Goal: Task Accomplishment & Management: Manage account settings

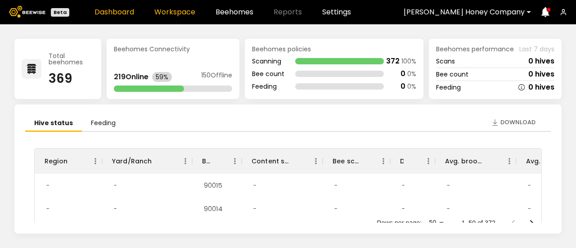
click at [180, 13] on link "Workspace" at bounding box center [174, 12] width 41 height 7
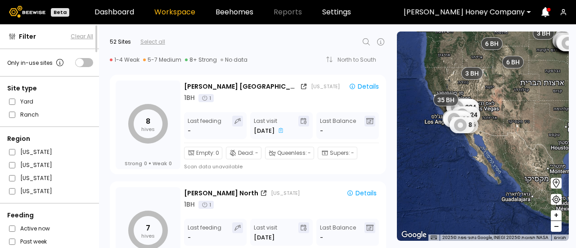
drag, startPoint x: 486, startPoint y: 164, endPoint x: 513, endPoint y: 97, distance: 72.7
click at [513, 97] on div "14 BH 8 7 28 7 6 16 7 7 20 15 8 16 8 8 4 16 8 8 24 35 7 11 8 16 6 38 16 8 16 24…" at bounding box center [483, 136] width 172 height 209
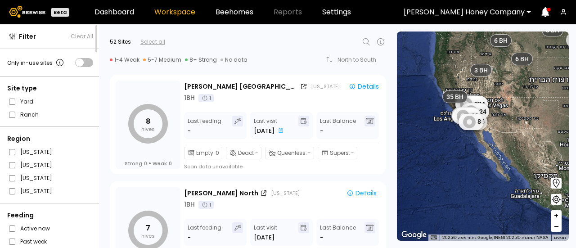
click at [553, 215] on button "+" at bounding box center [556, 215] width 11 height 11
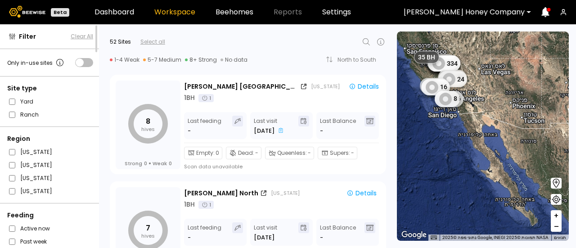
click at [553, 215] on button "+" at bounding box center [556, 215] width 11 height 11
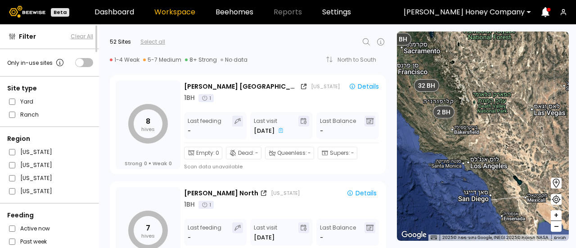
drag, startPoint x: 516, startPoint y: 159, endPoint x: 538, endPoint y: 225, distance: 69.5
click at [538, 225] on div "3 BH 6 BH 8 BH 6 BH 32 BH 2 BH 1 BH 2 BH 3 BH 1 BH 1 BH 1 BH 1 BH" at bounding box center [483, 136] width 172 height 209
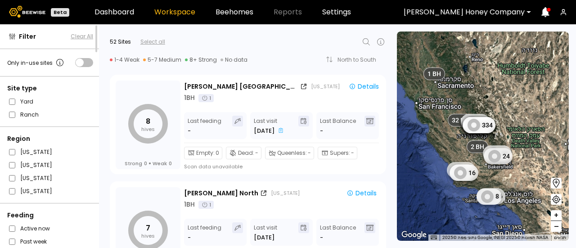
drag, startPoint x: 477, startPoint y: 112, endPoint x: 512, endPoint y: 149, distance: 51.0
click at [560, 216] on button "+" at bounding box center [556, 215] width 11 height 11
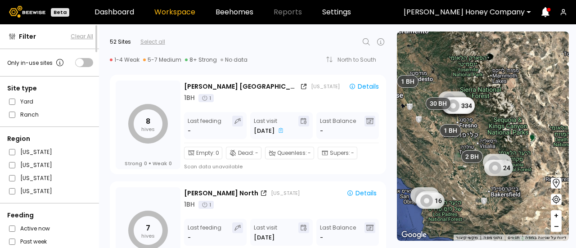
click at [560, 216] on button "+" at bounding box center [556, 215] width 11 height 11
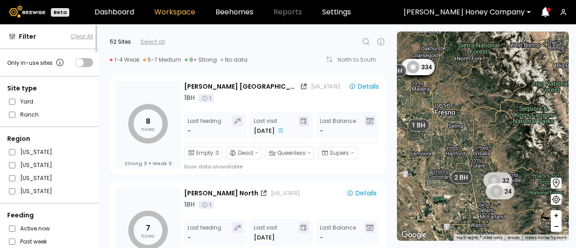
click at [560, 216] on button "+" at bounding box center [556, 215] width 11 height 11
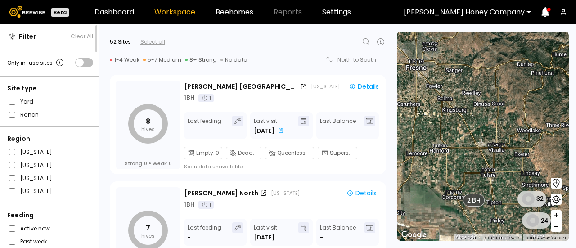
drag, startPoint x: 502, startPoint y: 169, endPoint x: 542, endPoint y: 158, distance: 41.2
click at [542, 158] on div "6 BH 2 BH 1 BH 1 BH 1 BH 1 BH 1 BH 32 24 1 BH 1 BH 1 BH 1 BH 1 BH 1 BH 1 BH 1 B…" at bounding box center [483, 136] width 172 height 209
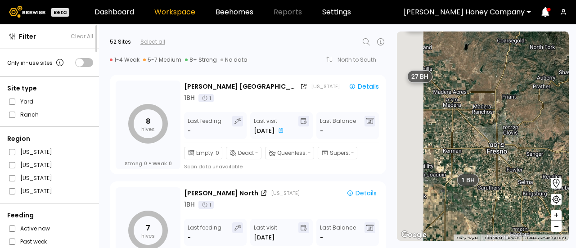
drag, startPoint x: 463, startPoint y: 99, endPoint x: 542, endPoint y: 179, distance: 112.7
click at [542, 179] on div "6 BH 2 BH 1 BH 1 BH 1 BH 1 BH 1 BH 32 24 1 BH 1 BH 1 BH 1 BH 1 BH 1 BH 1 BH 1 B…" at bounding box center [483, 136] width 172 height 209
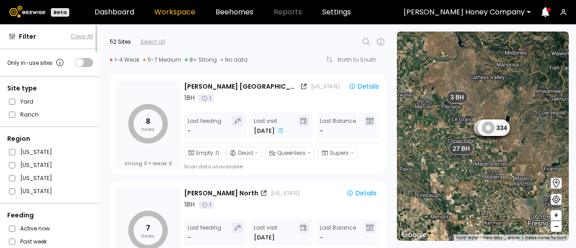
drag, startPoint x: 456, startPoint y: 125, endPoint x: 500, endPoint y: 201, distance: 88.1
click at [500, 201] on div "6 BH 2 BH 1 BH 1 BH 1 BH 1 BH 1 BH 1 BH 1 BH 1 BH 1 BH 1 BH 1 BH 1 BH 1 BH 4 BH…" at bounding box center [483, 136] width 172 height 209
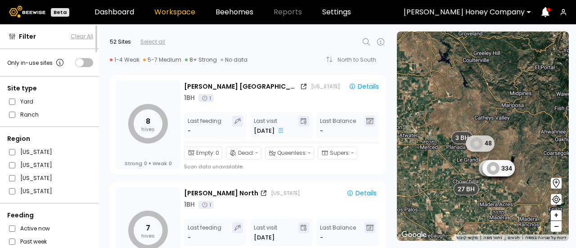
drag, startPoint x: 495, startPoint y: 159, endPoint x: 500, endPoint y: 203, distance: 44.3
click at [500, 203] on div "6 BH 2 BH 1 BH 1 BH 1 BH 1 BH 1 BH 1 BH 1 BH 1 BH 1 BH 1 BH 1 BH 1 BH 1 BH 4 BH…" at bounding box center [483, 136] width 172 height 209
click at [554, 216] on span "+" at bounding box center [556, 215] width 5 height 11
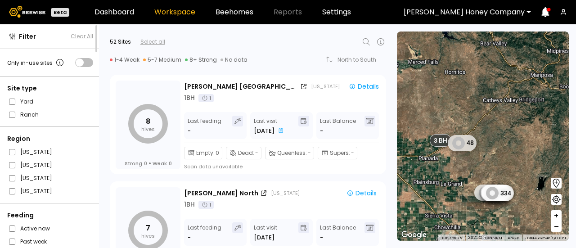
click at [554, 216] on span "+" at bounding box center [556, 215] width 5 height 11
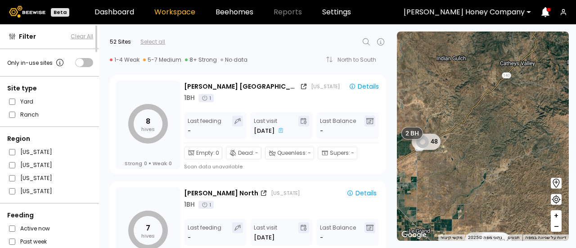
click at [554, 216] on span "+" at bounding box center [556, 215] width 5 height 11
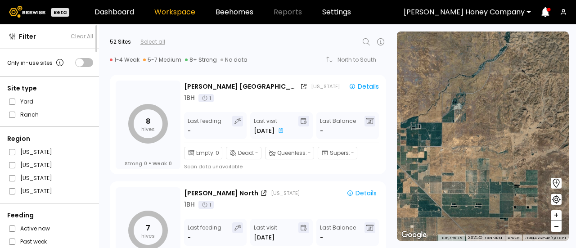
drag, startPoint x: 521, startPoint y: 213, endPoint x: 540, endPoint y: 30, distance: 184.1
click at [540, 30] on section "← הזזה שמאלה → הזזה ימינה ↑ הזזה למעלה ↓ הזזה למטה + התקרבות - התרחקות Home הזז…" at bounding box center [486, 136] width 179 height 224
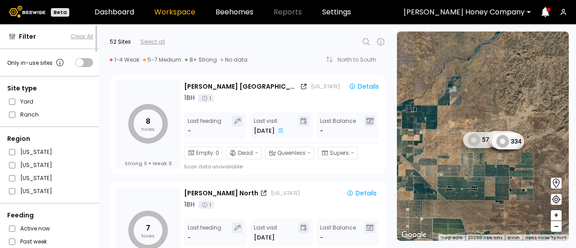
drag, startPoint x: 518, startPoint y: 126, endPoint x: 512, endPoint y: 107, distance: 20.1
click at [512, 107] on div "2 BH 1 BH 1 BH 1 BH 1 BH 1 BH 1 BH 1 BH 1 BH 1 BH 1 BH 1 BH 1 BH 1 BH 1 BH 27 B…" at bounding box center [483, 136] width 172 height 209
click at [556, 217] on span "+" at bounding box center [556, 215] width 5 height 11
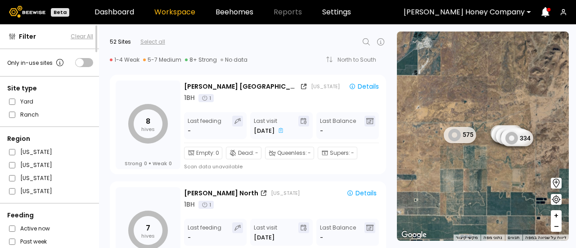
click at [556, 217] on span "+" at bounding box center [556, 215] width 5 height 11
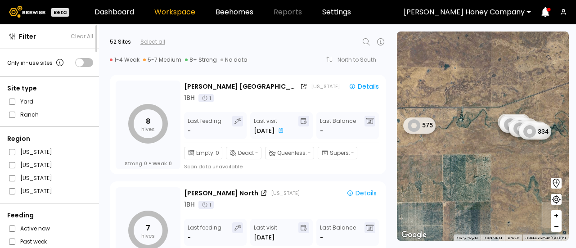
click at [556, 217] on span "+" at bounding box center [556, 215] width 5 height 11
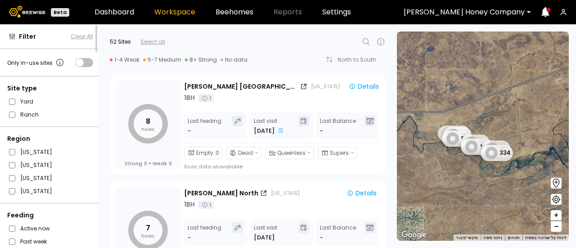
drag, startPoint x: 496, startPoint y: 160, endPoint x: 416, endPoint y: 196, distance: 88.2
click at [416, 196] on div "1 BH 1 BH 1 BH 1 BH 1 BH 1 BH 1 BH 1 BH 1 BH 1 BH 1 BH 1 BH 1 BH 1 BH 1 BH 1 BH…" at bounding box center [483, 136] width 172 height 209
click at [559, 216] on button "+" at bounding box center [556, 215] width 11 height 11
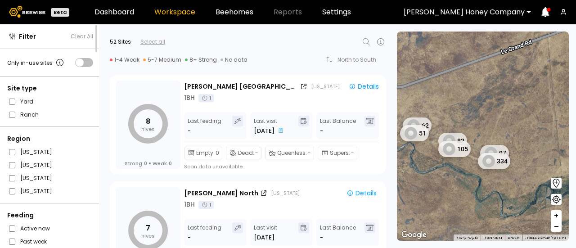
click at [559, 216] on button "+" at bounding box center [556, 215] width 11 height 11
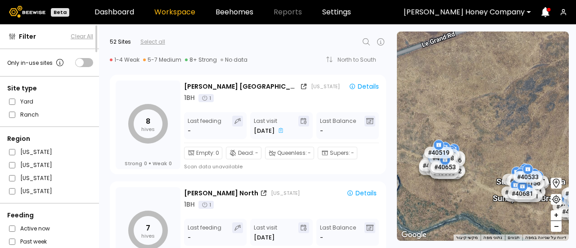
drag, startPoint x: 444, startPoint y: 190, endPoint x: 527, endPoint y: 221, distance: 88.1
click at [527, 221] on div "# 40424 # 40644 # 40688 # 40923 # 40957 # 40483 # 40488 # 40573 # 40629 # 40646…" at bounding box center [483, 136] width 172 height 209
click at [557, 212] on span "+" at bounding box center [556, 215] width 5 height 11
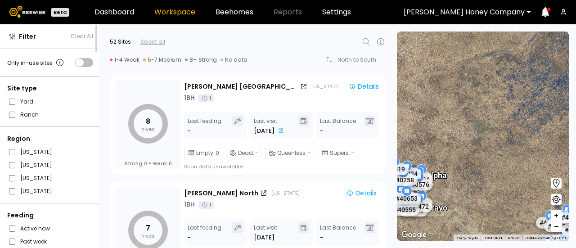
click at [557, 212] on span "+" at bounding box center [556, 215] width 5 height 11
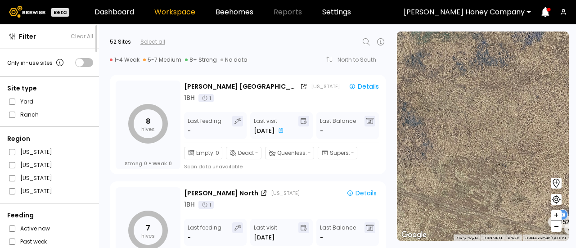
drag, startPoint x: 516, startPoint y: 198, endPoint x: 431, endPoint y: 87, distance: 139.3
click at [431, 87] on div "# 40424 # 40644 # 40688 # 40923 # 40957 # 40483 # 40488 # 40573 # 40629 # 40646…" at bounding box center [483, 136] width 172 height 209
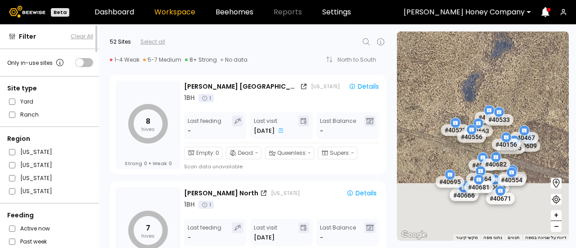
drag, startPoint x: 503, startPoint y: 159, endPoint x: 416, endPoint y: 81, distance: 116.7
click at [416, 81] on div "# 40424 # 40644 # 40688 # 40923 # 40957 # 40483 # 40488 # 40573 # 40629 # 40646…" at bounding box center [483, 136] width 172 height 209
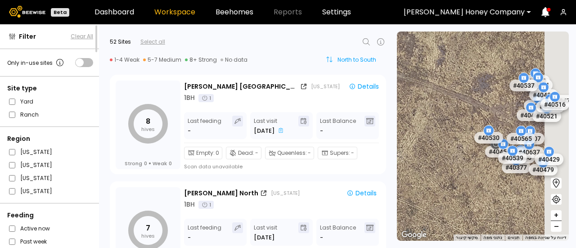
drag, startPoint x: 549, startPoint y: 162, endPoint x: 382, endPoint y: 63, distance: 194.0
click at [382, 63] on div "Filter Clear All Only in-use sites Site type Yard Ranch Region [US_STATE] [US_S…" at bounding box center [288, 136] width 576 height 224
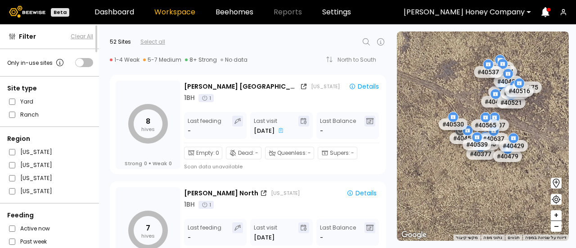
drag, startPoint x: 448, startPoint y: 108, endPoint x: 405, endPoint y: 93, distance: 45.4
click at [405, 93] on div "# 40424 # 40644 # 40688 # 40923 # 40957 # 40483 # 40488 # 40573 # 40629 # 40646…" at bounding box center [483, 136] width 172 height 209
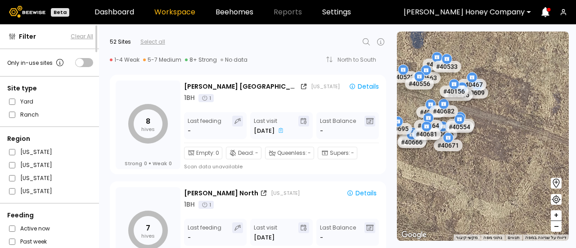
drag, startPoint x: 487, startPoint y: 131, endPoint x: 576, endPoint y: 153, distance: 91.6
click at [576, 153] on section "← הזזה שמאלה → הזזה ימינה ↑ הזזה למעלה ↓ הזזה למטה + התקרבות - התרחקות Home הזז…" at bounding box center [486, 136] width 179 height 224
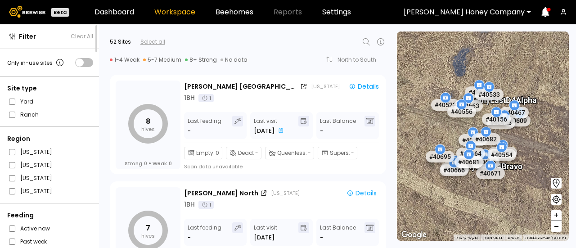
drag, startPoint x: 509, startPoint y: 116, endPoint x: 556, endPoint y: 150, distance: 58.4
click at [556, 150] on div "# 40424 # 40644 # 40688 # 40923 # 40957 # 40483 # 40488 # 40573 # 40629 # 40646…" at bounding box center [483, 136] width 172 height 209
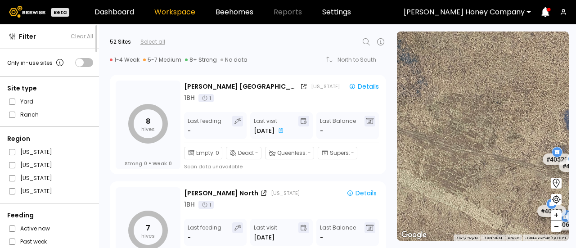
drag, startPoint x: 440, startPoint y: 71, endPoint x: 560, endPoint y: 130, distance: 133.8
click at [560, 130] on div "# 40424 # 40644 # 40688 # 40923 # 40957 # 40483 # 40488 # 40573 # 40629 # 40646…" at bounding box center [483, 136] width 172 height 209
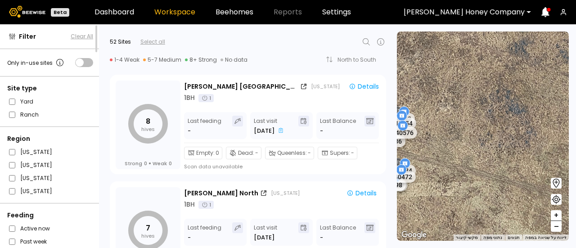
drag, startPoint x: 491, startPoint y: 101, endPoint x: 576, endPoint y: 140, distance: 93.2
click at [576, 140] on section "← הזזה שמאלה → הזזה ימינה ↑ הזזה למעלה ↓ הזזה למטה + התקרבות - התרחקות Home הזז…" at bounding box center [486, 136] width 179 height 224
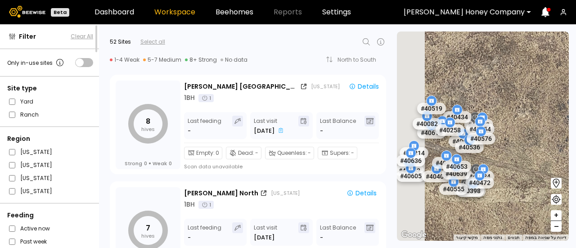
drag, startPoint x: 504, startPoint y: 107, endPoint x: 552, endPoint y: 115, distance: 48.8
click at [552, 115] on div "# 40424 # 40644 # 40688 # 40923 # 40957 # 40483 # 40488 # 40573 # 40629 # 40646…" at bounding box center [483, 136] width 172 height 209
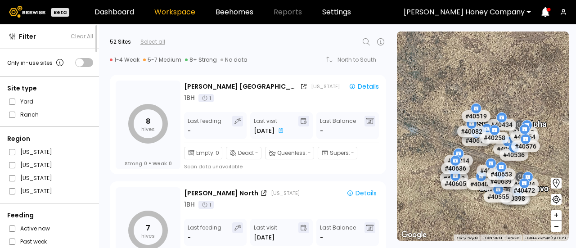
drag, startPoint x: 483, startPoint y: 88, endPoint x: 535, endPoint y: 95, distance: 51.7
click at [535, 95] on div "# 40424 # 40644 # 40688 # 40923 # 40957 # 40483 # 40488 # 40573 # 40629 # 40646…" at bounding box center [483, 136] width 172 height 209
click at [362, 40] on icon at bounding box center [366, 41] width 11 height 11
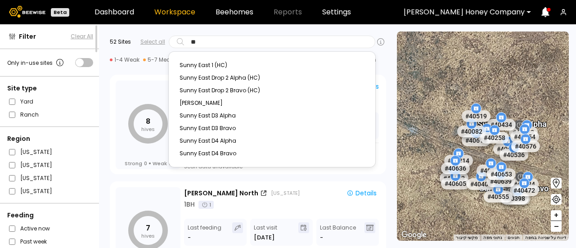
type input "**"
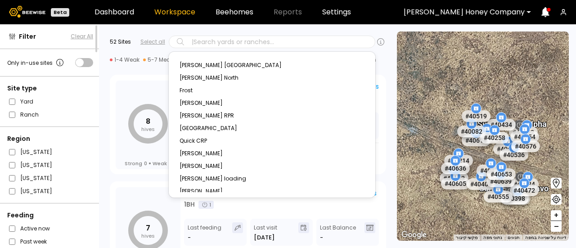
click at [440, 87] on div "# 40424 # 40644 # 40688 # 40923 # 40957 # 40483 # 40488 # 40573 # 40629 # 40646…" at bounding box center [483, 136] width 172 height 209
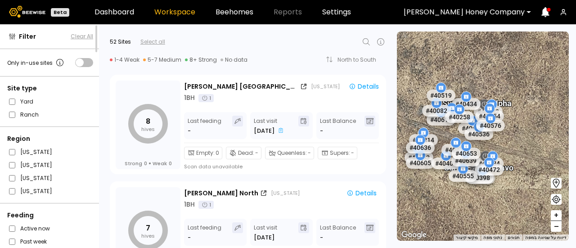
drag, startPoint x: 440, startPoint y: 87, endPoint x: 403, endPoint y: 65, distance: 42.4
click at [403, 65] on div "# 40424 # 40644 # 40688 # 40923 # 40957 # 40483 # 40488 # 40573 # 40629 # 40646…" at bounding box center [483, 136] width 172 height 209
click at [559, 217] on button "+" at bounding box center [556, 215] width 11 height 11
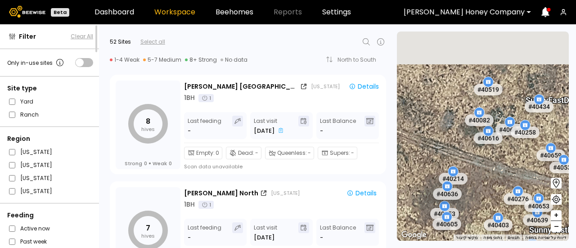
drag, startPoint x: 482, startPoint y: 169, endPoint x: 576, endPoint y: 204, distance: 99.8
click at [576, 204] on section "← הזזה שמאלה → הזזה ימינה ↑ הזזה למעלה ↓ הזזה למטה + התקרבות - התרחקות Home הזז…" at bounding box center [486, 136] width 179 height 224
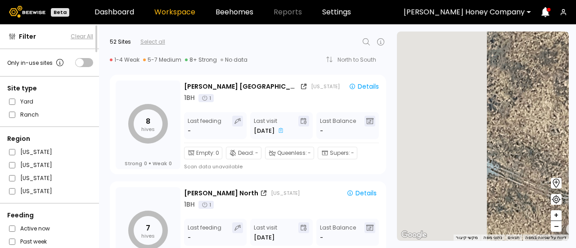
drag, startPoint x: 420, startPoint y: 128, endPoint x: 558, endPoint y: 180, distance: 147.3
click at [558, 180] on section "← הזזה שמאלה → הזזה ימינה ↑ הזזה למעלה ↓ הזזה למטה + התקרבות - התרחקות Home הזז…" at bounding box center [486, 136] width 179 height 224
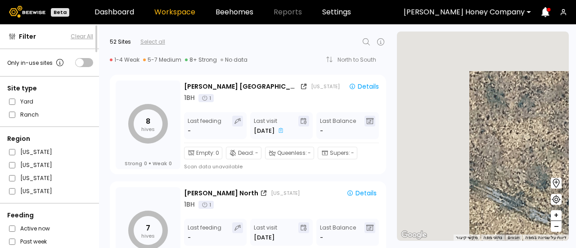
drag, startPoint x: 477, startPoint y: 131, endPoint x: 576, endPoint y: 204, distance: 122.6
click at [576, 204] on section "← הזזה שמאלה → הזזה ימינה ↑ הזזה למעלה ↓ הזזה למטה + התקרבות - התרחקות Home הזז…" at bounding box center [486, 136] width 179 height 224
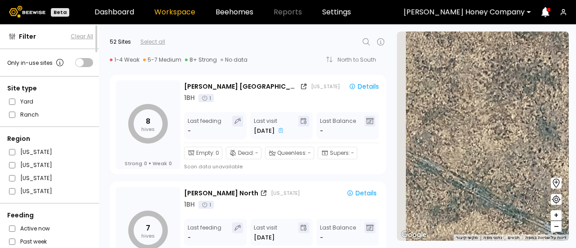
drag, startPoint x: 516, startPoint y: 148, endPoint x: 576, endPoint y: 187, distance: 71.3
click at [576, 187] on section "← הזזה שמאלה → הזזה ימינה ↑ הזזה למעלה ↓ הזזה למטה + התקרבות - התרחקות Home הזז…" at bounding box center [486, 136] width 179 height 224
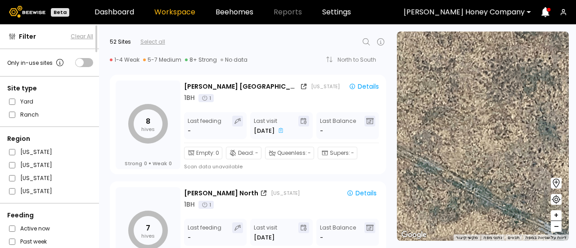
click at [558, 226] on span "–" at bounding box center [556, 226] width 5 height 11
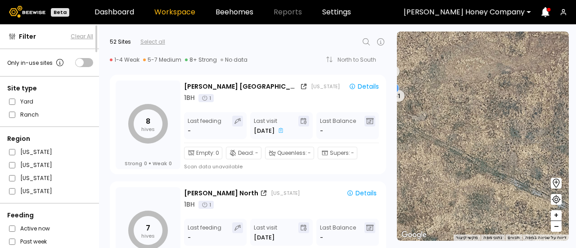
click at [558, 226] on span "–" at bounding box center [556, 226] width 5 height 11
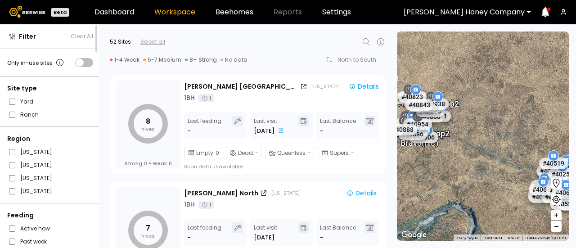
click at [558, 226] on span "–" at bounding box center [556, 226] width 5 height 11
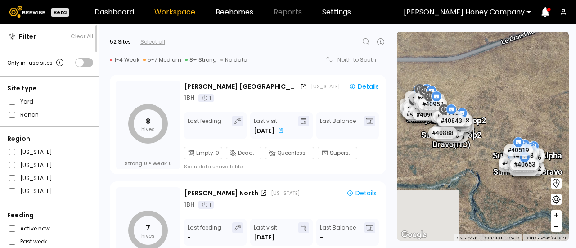
click at [558, 226] on span "–" at bounding box center [556, 226] width 5 height 11
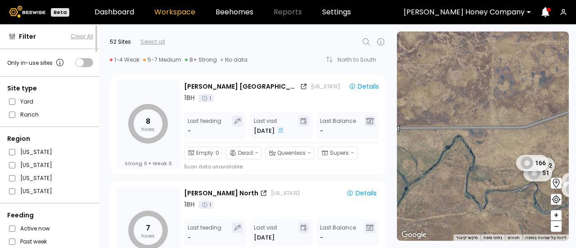
drag, startPoint x: 448, startPoint y: 166, endPoint x: 508, endPoint y: 196, distance: 66.8
click at [508, 196] on div "1 BH 1 BH 1 BH 1 BH 1 BH 1 BH 1 BH 1 BH 1 BH 1 BH 1 BH 1 BH 1 BH 1 BH 1 BH 1 BH…" at bounding box center [483, 136] width 172 height 209
click at [557, 214] on span "+" at bounding box center [556, 215] width 5 height 11
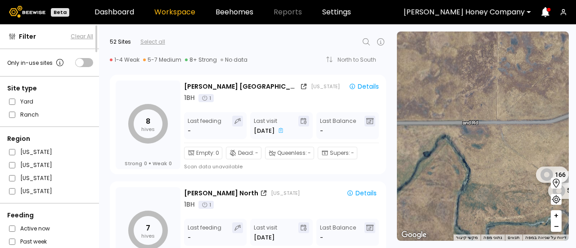
click at [557, 214] on span "+" at bounding box center [556, 215] width 5 height 11
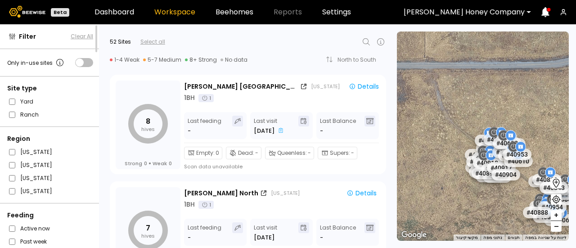
drag, startPoint x: 503, startPoint y: 204, endPoint x: 408, endPoint y: 167, distance: 102.0
click at [408, 167] on div "# 40424 # 40644 # 40688 # 40923 # 40957 # 40483 # 40488 # 40573 # 40629 # 40646…" at bounding box center [483, 136] width 172 height 209
click at [555, 214] on span "+" at bounding box center [556, 215] width 5 height 11
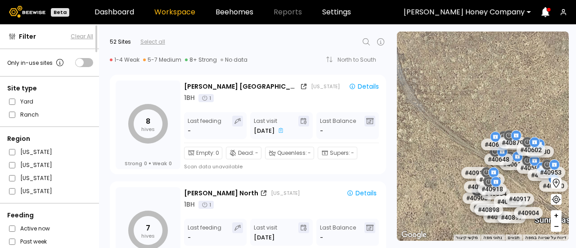
click at [555, 214] on span "+" at bounding box center [556, 215] width 5 height 11
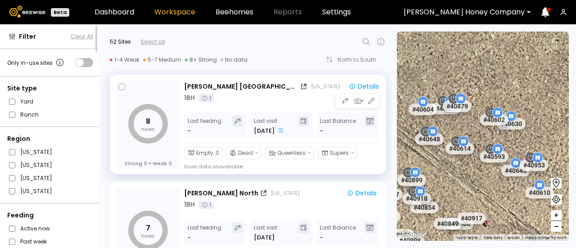
drag, startPoint x: 468, startPoint y: 188, endPoint x: 383, endPoint y: 144, distance: 95.8
click at [383, 144] on div "Filter Clear All Only in-use sites Site type Yard Ranch Region [US_STATE] [US_S…" at bounding box center [288, 136] width 576 height 224
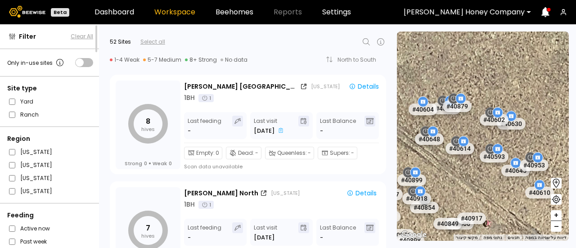
click at [468, 159] on div "# 40614" at bounding box center [474, 155] width 29 height 12
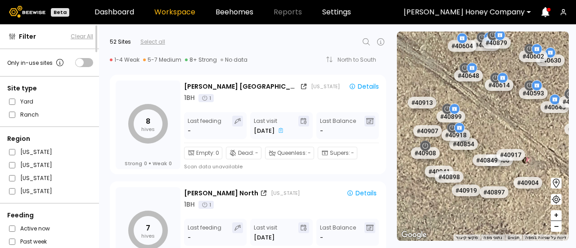
drag, startPoint x: 474, startPoint y: 187, endPoint x: 513, endPoint y: 122, distance: 75.5
click at [513, 122] on div "# 40424 # 40644 # 40688 # 40923 # 40957 # 40483 # 40488 # 40573 # 40629 # 40646…" at bounding box center [483, 136] width 172 height 209
click at [508, 125] on div "# 40424 # 40644 # 40688 # 40923 # 40957 # 40483 # 40488 # 40573 # 40629 # 40646…" at bounding box center [483, 136] width 172 height 209
click at [554, 227] on span "–" at bounding box center [556, 226] width 5 height 11
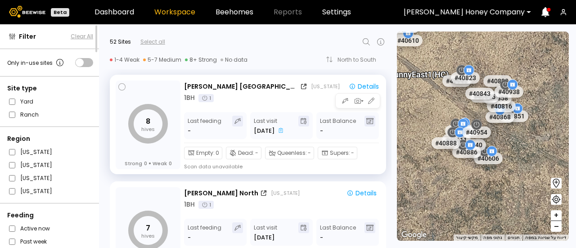
drag, startPoint x: 485, startPoint y: 216, endPoint x: 375, endPoint y: 119, distance: 146.4
click at [375, 119] on div "Filter Clear All Only in-use sites Site type Yard Ranch Region [US_STATE] [US_S…" at bounding box center [288, 136] width 576 height 224
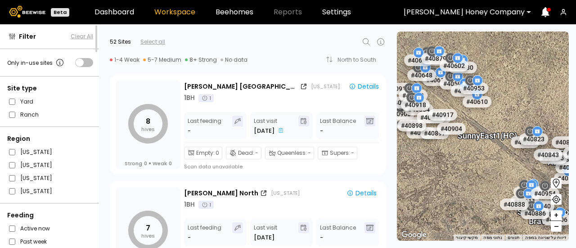
drag, startPoint x: 404, startPoint y: 88, endPoint x: 473, endPoint y: 150, distance: 92.8
click at [473, 150] on div "# 40424 # 40644 # 40688 # 40923 # 40957 # 40483 # 40488 # 40573 # 40629 # 40646…" at bounding box center [483, 136] width 172 height 209
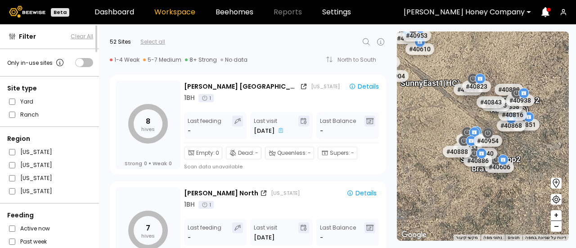
drag, startPoint x: 486, startPoint y: 166, endPoint x: 428, endPoint y: 111, distance: 79.9
click at [428, 111] on div "# 40424 # 40644 # 40688 # 40923 # 40957 # 40483 # 40488 # 40573 # 40629 # 40646…" at bounding box center [483, 136] width 172 height 209
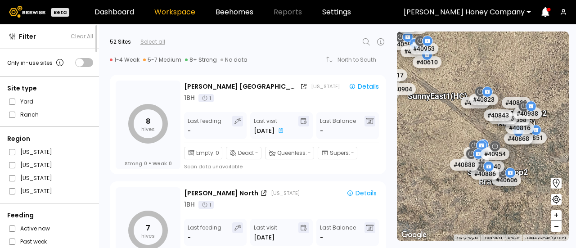
drag, startPoint x: 530, startPoint y: 161, endPoint x: 540, endPoint y: 179, distance: 20.8
click at [540, 179] on div "Sunny East Drop 2 Bravo (HC)" at bounding box center [528, 185] width 60 height 28
click at [555, 223] on span "–" at bounding box center [556, 226] width 5 height 11
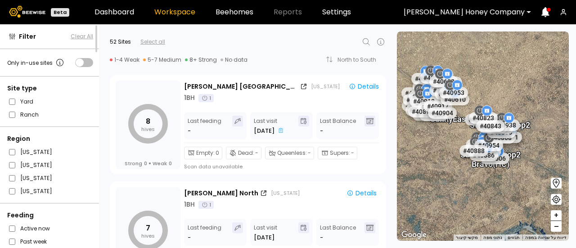
click at [555, 223] on span "–" at bounding box center [556, 226] width 5 height 11
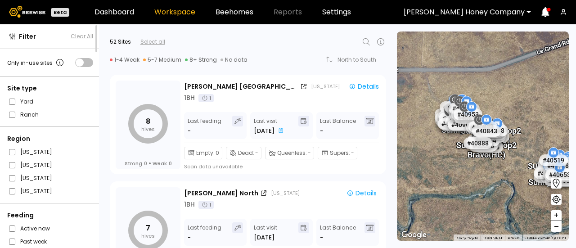
click at [555, 223] on span "–" at bounding box center [556, 226] width 5 height 11
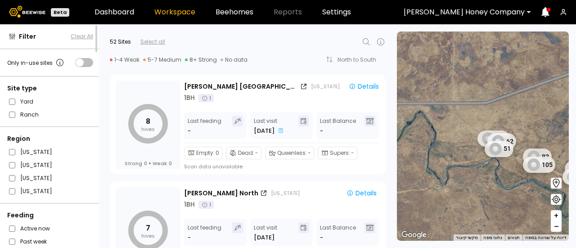
click at [557, 220] on span "+" at bounding box center [556, 215] width 5 height 11
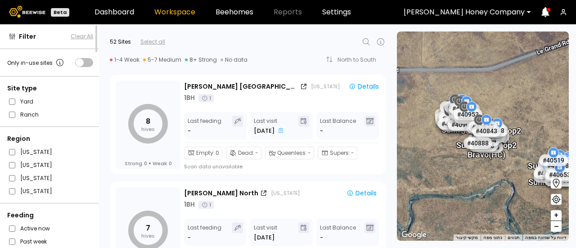
click at [556, 228] on span "–" at bounding box center [556, 226] width 5 height 11
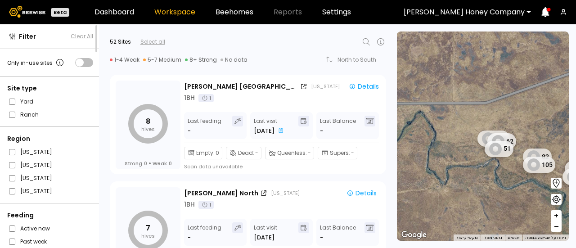
click at [556, 217] on span "+" at bounding box center [556, 215] width 5 height 11
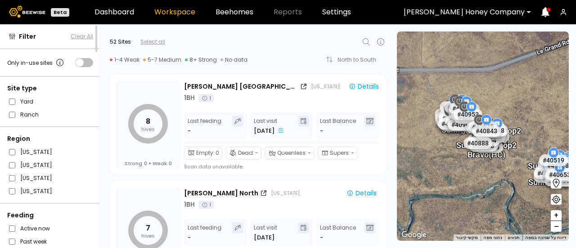
click at [507, 150] on div "# 40888" at bounding box center [492, 149] width 29 height 12
click at [532, 13] on div at bounding box center [534, 12] width 7 height 7
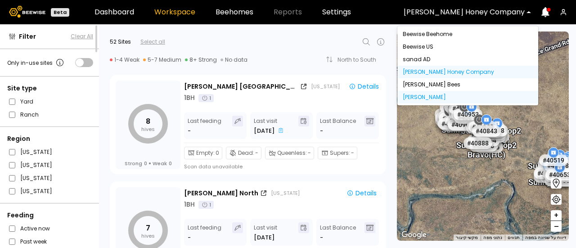
click at [451, 96] on div "[PERSON_NAME]" at bounding box center [467, 97] width 141 height 13
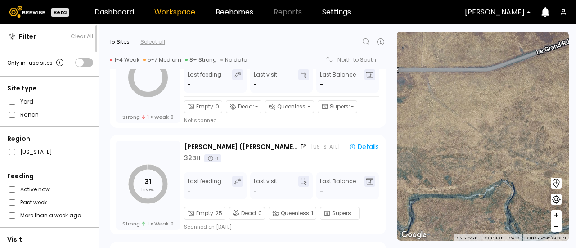
scroll to position [1118, 0]
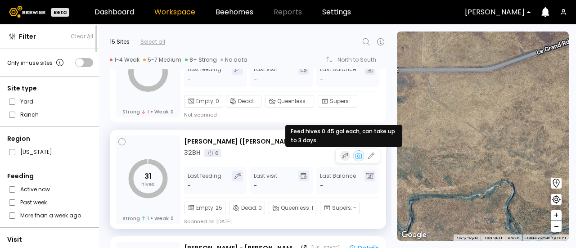
click at [342, 158] on icon "button" at bounding box center [345, 155] width 6 height 7
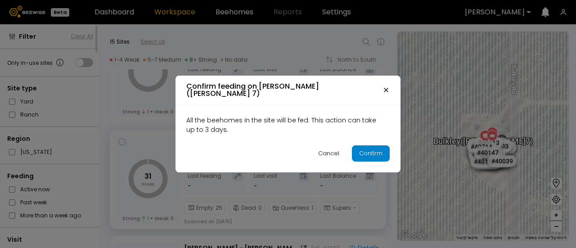
click at [367, 149] on div "Confirm" at bounding box center [370, 153] width 23 height 9
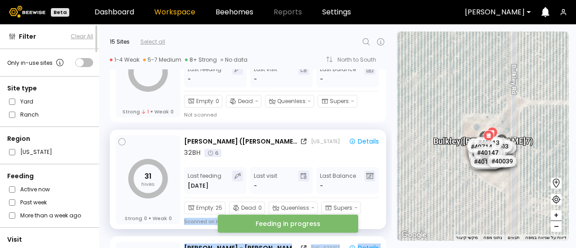
drag, startPoint x: 392, startPoint y: 197, endPoint x: 387, endPoint y: 214, distance: 17.2
click at [387, 214] on div "Filter Clear All Only in-use sites Site type Yard Ranch Region [US_STATE] Feedi…" at bounding box center [288, 136] width 576 height 224
click at [387, 214] on div "31 hives Strong 0 Weak 0 [PERSON_NAME] ([GEOGRAPHIC_DATA] 7) [US_STATE] Details…" at bounding box center [245, 177] width 293 height 107
click at [389, 214] on div "31 hives Strong 0 Weak 0 [PERSON_NAME] ([GEOGRAPHIC_DATA] 7) [US_STATE] Details…" at bounding box center [245, 177] width 293 height 107
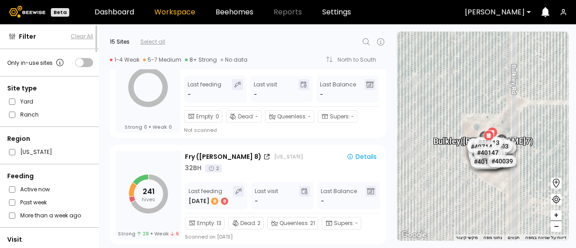
scroll to position [1428, 0]
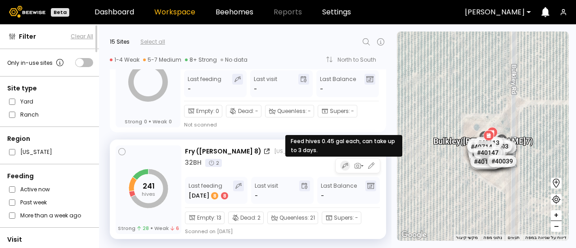
click at [344, 169] on icon "button" at bounding box center [345, 165] width 6 height 7
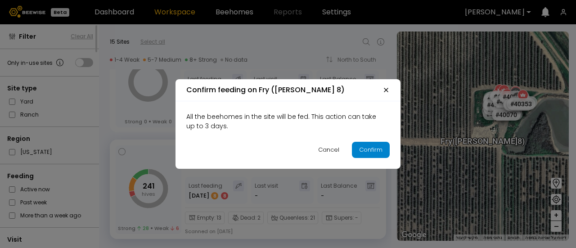
click at [374, 151] on div "Confirm" at bounding box center [370, 149] width 23 height 9
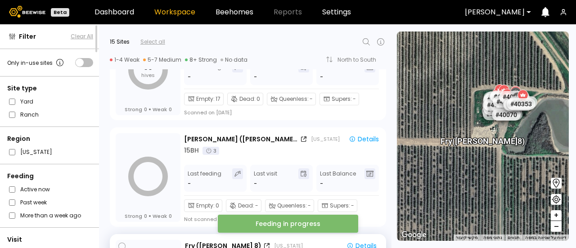
scroll to position [1326, 0]
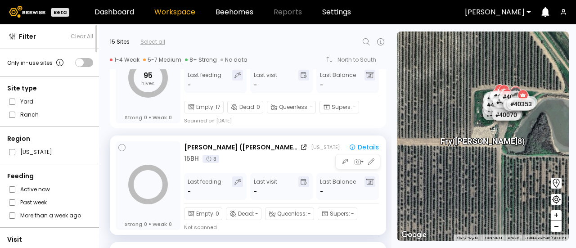
click at [285, 160] on div "15 BH 3" at bounding box center [283, 158] width 198 height 9
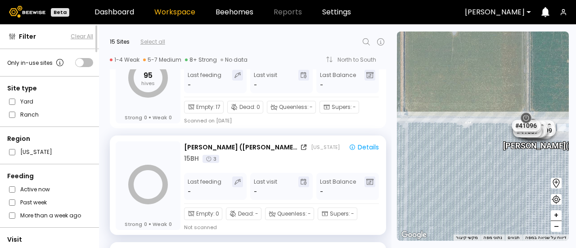
drag, startPoint x: 482, startPoint y: 169, endPoint x: 572, endPoint y: 174, distance: 90.6
click at [572, 174] on section "← הזזה שמאלה → הזזה ימינה ↑ הזזה למעלה ↓ הזזה למטה + התקרבות - התרחקות Home הזז…" at bounding box center [486, 136] width 179 height 224
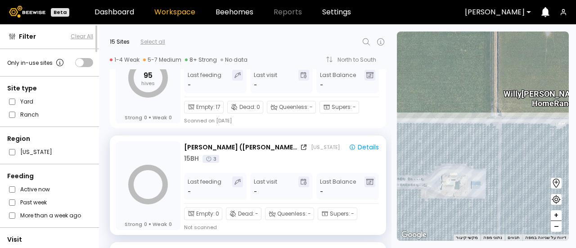
drag, startPoint x: 478, startPoint y: 154, endPoint x: 574, endPoint y: 155, distance: 96.3
click at [574, 155] on section "← הזזה שמאלה → הזזה ימינה ↑ הזזה למעלה ↓ הזזה למטה + התקרבות - התרחקות Home הזז…" at bounding box center [486, 136] width 179 height 224
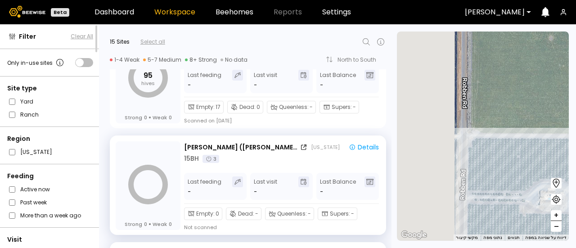
drag, startPoint x: 462, startPoint y: 141, endPoint x: 569, endPoint y: 155, distance: 108.0
click at [569, 155] on section "← הזזה שמאלה → הזזה ימינה ↑ הזזה למעלה ↓ הזזה למטה + התקרבות - התרחקות Home הזז…" at bounding box center [486, 136] width 179 height 224
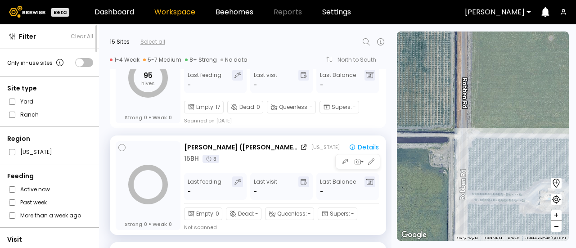
click at [366, 156] on div at bounding box center [357, 161] width 45 height 15
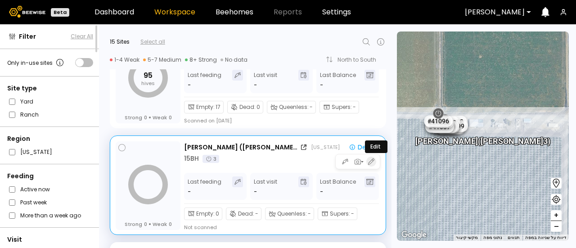
click at [374, 160] on icon "button" at bounding box center [371, 162] width 8 height 8
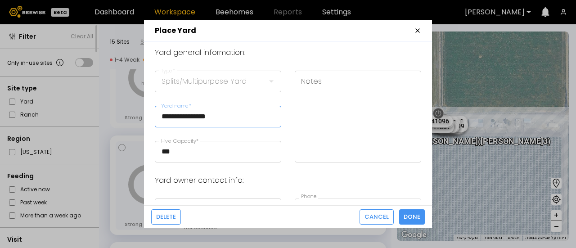
click at [177, 116] on input "**********" at bounding box center [218, 116] width 126 height 21
type input "**********"
click at [407, 216] on span "Done" at bounding box center [412, 216] width 17 height 9
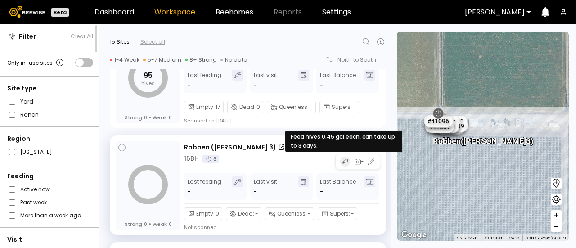
click at [343, 162] on icon "button" at bounding box center [345, 161] width 4 height 4
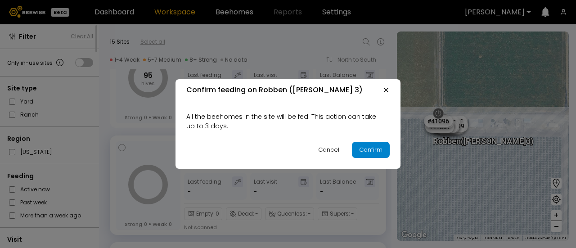
click at [365, 150] on div "Confirm" at bounding box center [370, 149] width 23 height 9
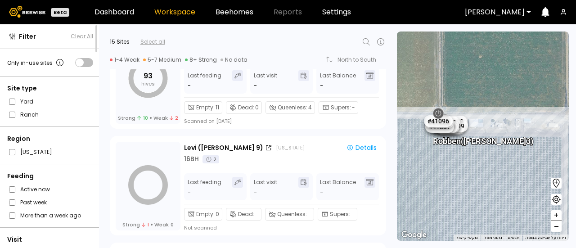
scroll to position [1016, 0]
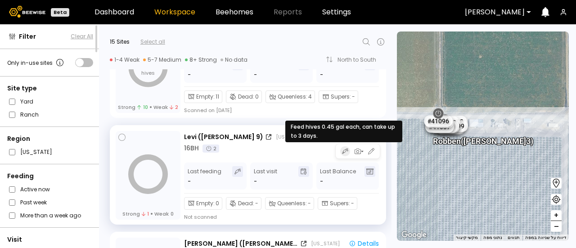
click at [346, 154] on icon "button" at bounding box center [345, 151] width 6 height 7
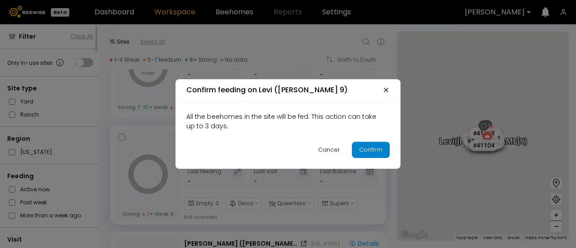
click at [362, 153] on div "Confirm" at bounding box center [370, 149] width 23 height 9
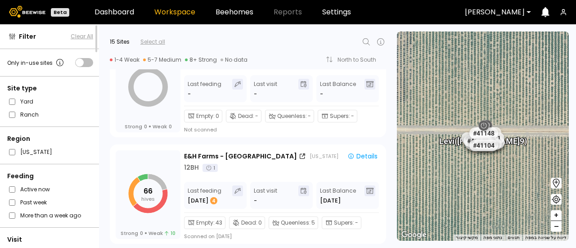
scroll to position [259, 0]
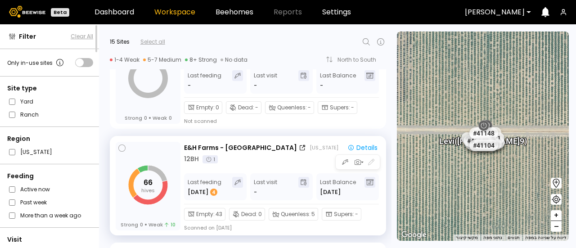
click at [237, 158] on div "12 BH 1" at bounding box center [282, 158] width 197 height 9
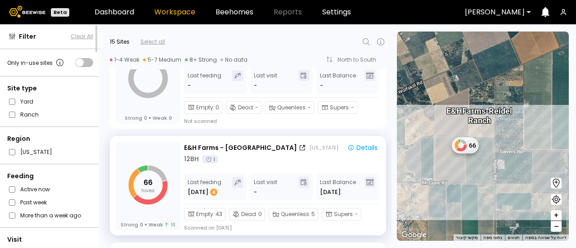
drag, startPoint x: 482, startPoint y: 180, endPoint x: 477, endPoint y: 182, distance: 5.3
click at [477, 182] on div "66 0 E&H Farms - [GEOGRAPHIC_DATA]" at bounding box center [483, 136] width 172 height 209
click at [293, 153] on div "E&H Farms - [GEOGRAPHIC_DATA] [US_STATE] Details 12 BH 1" at bounding box center [282, 153] width 197 height 21
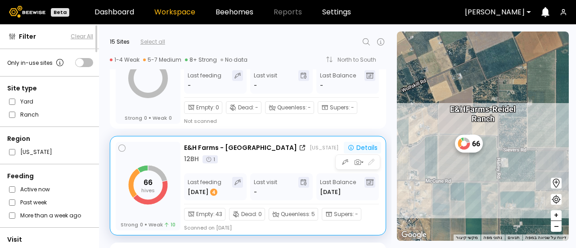
click at [365, 145] on div "Details" at bounding box center [362, 147] width 30 height 6
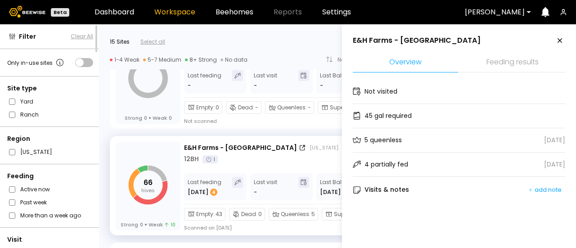
click at [435, 43] on div "E&H Farms - [GEOGRAPHIC_DATA]" at bounding box center [417, 41] width 128 height 10
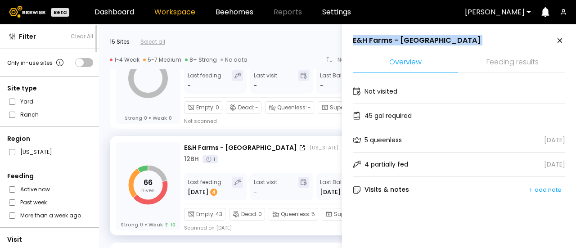
click at [435, 43] on div "E&H Farms - [GEOGRAPHIC_DATA]" at bounding box center [417, 41] width 128 height 10
click at [558, 42] on icon at bounding box center [560, 40] width 5 height 5
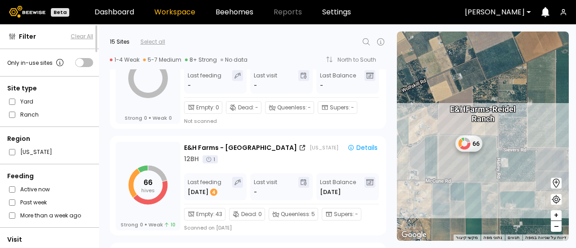
click at [105, 151] on div "66 hives Strong 0 Weak 10 E&H Farms - [GEOGRAPHIC_DATA] [US_STATE] Details 12 B…" at bounding box center [245, 184] width 293 height 107
click at [105, 120] on div "Strong 0 Weak 0 [PERSON_NAME] [US_STATE] Details 12 BH 1 Last feeding - Last vi…" at bounding box center [245, 77] width 293 height 107
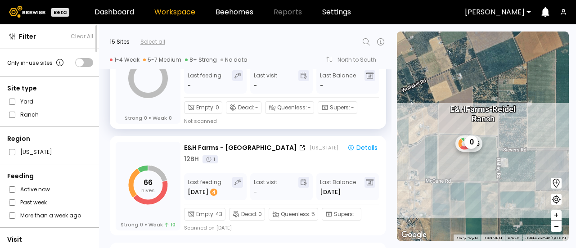
click at [121, 103] on div "Strong 0 Weak 0" at bounding box center [148, 79] width 65 height 89
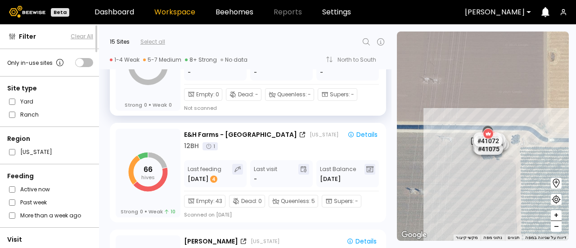
scroll to position [261, 0]
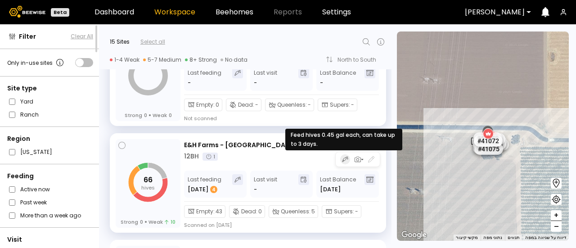
click at [346, 160] on icon "button" at bounding box center [345, 159] width 6 height 7
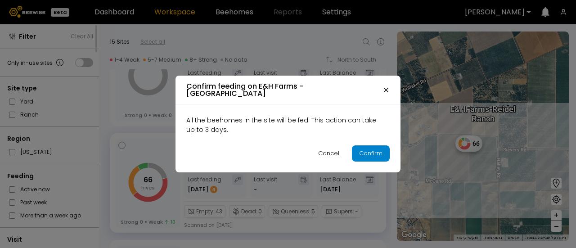
click at [361, 153] on div "Confirm" at bounding box center [370, 153] width 23 height 9
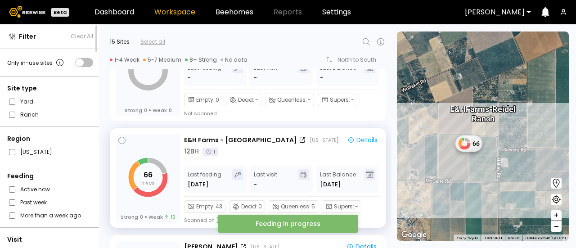
scroll to position [272, 0]
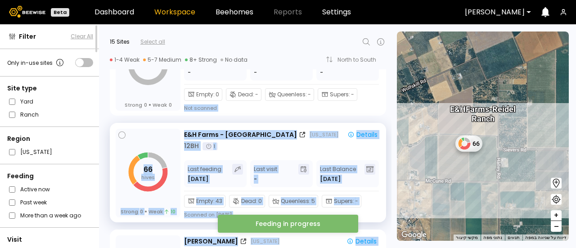
drag, startPoint x: 389, startPoint y: 116, endPoint x: 395, endPoint y: 104, distance: 12.9
click at [395, 104] on div "Filter Clear All Only in-use sites Site type Yard Ranch Region [US_STATE] Feedi…" at bounding box center [288, 136] width 576 height 224
click at [395, 104] on div "← הזזה שמאלה → הזזה ימינה ↑ הזזה למעלה ↓ הזזה למטה + התקרבות - התרחקות Home הזז…" at bounding box center [484, 136] width 185 height 224
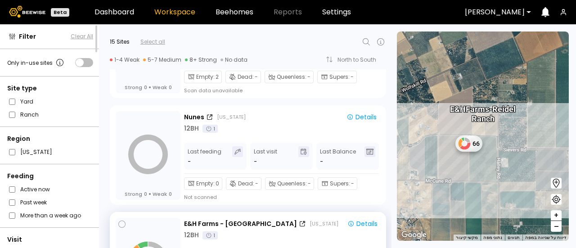
scroll to position [183, 0]
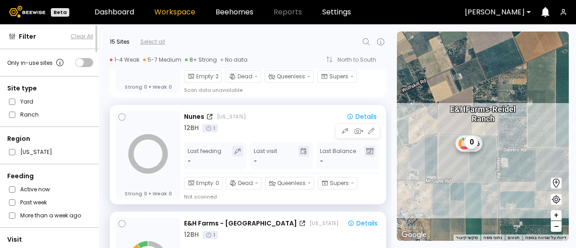
click at [269, 123] on div "12 BH 1" at bounding box center [282, 127] width 196 height 9
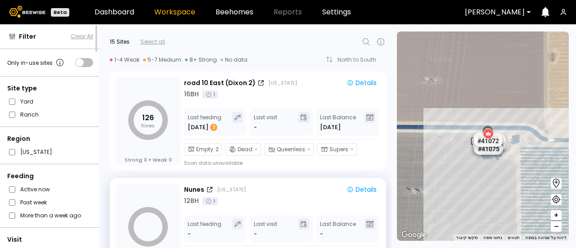
scroll to position [113, 0]
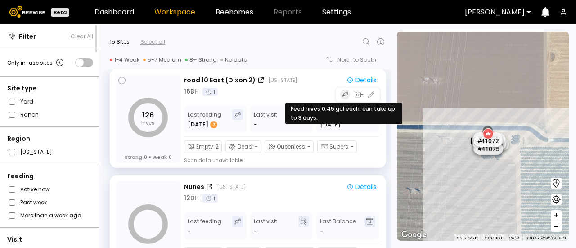
click at [345, 95] on icon "button" at bounding box center [345, 94] width 6 height 7
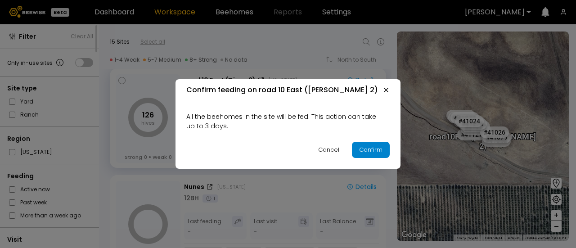
click at [362, 146] on div "Confirm" at bounding box center [370, 149] width 23 height 9
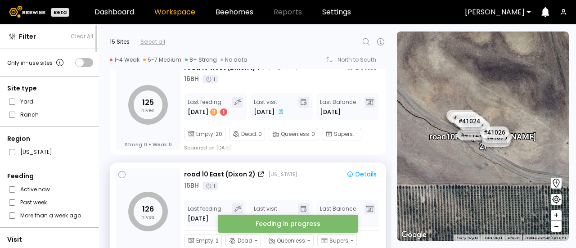
scroll to position [0, 0]
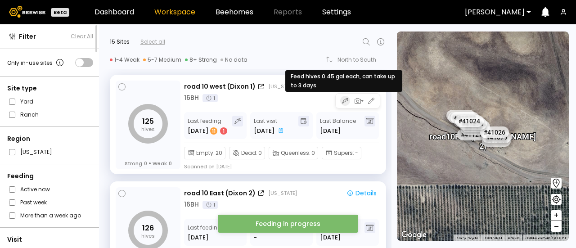
click at [342, 97] on icon "button" at bounding box center [345, 100] width 6 height 7
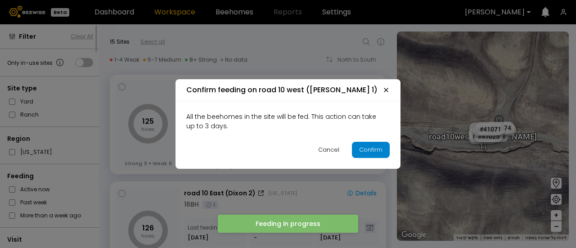
click at [360, 152] on div "Confirm" at bounding box center [370, 149] width 23 height 9
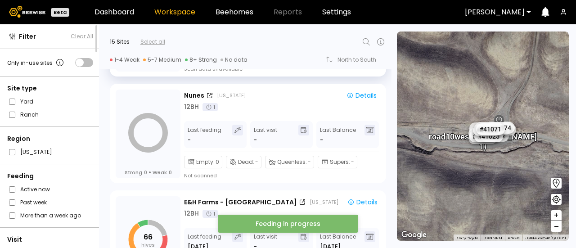
scroll to position [207, 0]
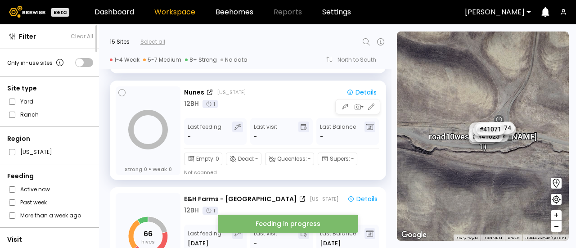
click at [328, 100] on div "12 BH 1" at bounding box center [282, 103] width 196 height 9
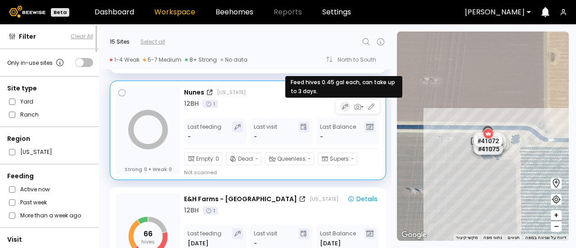
click at [343, 107] on icon "button" at bounding box center [345, 106] width 4 height 4
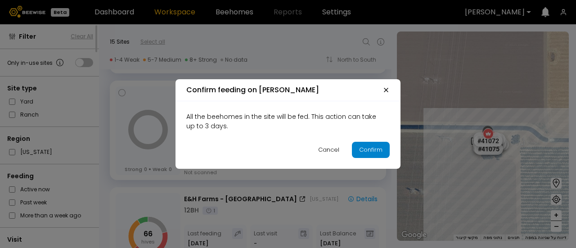
click at [373, 149] on div "Confirm" at bounding box center [370, 149] width 23 height 9
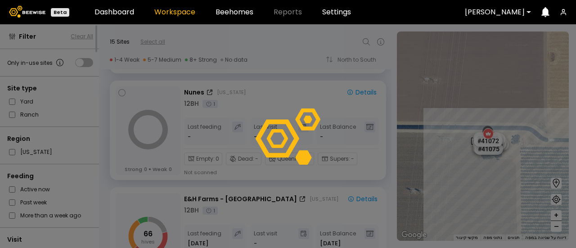
drag, startPoint x: 391, startPoint y: 104, endPoint x: 389, endPoint y: 112, distance: 8.3
click at [389, 112] on div at bounding box center [288, 136] width 576 height 224
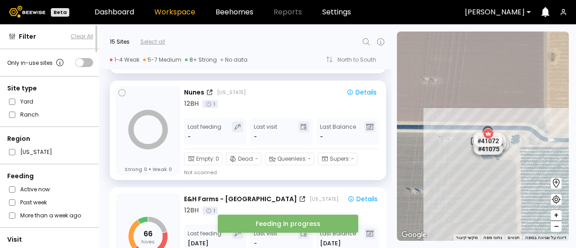
click at [389, 112] on div "Strong 0 Weak 0 [PERSON_NAME] [US_STATE] Details 12 BH 1 Last feeding - Last vi…" at bounding box center [245, 128] width 293 height 107
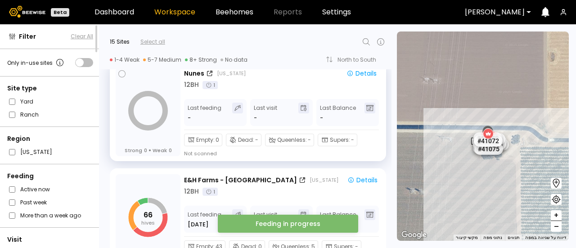
scroll to position [229, 0]
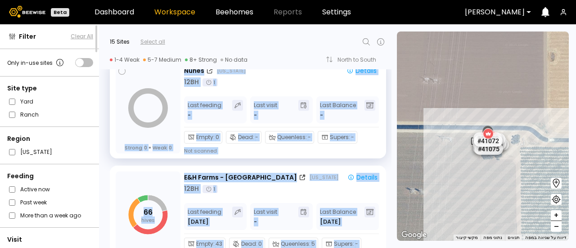
drag, startPoint x: 392, startPoint y: 107, endPoint x: 391, endPoint y: 116, distance: 9.0
click at [391, 116] on div "Filter Clear All Only in-use sites Site type Yard Ranch Region [US_STATE] Feedi…" at bounding box center [288, 136] width 576 height 224
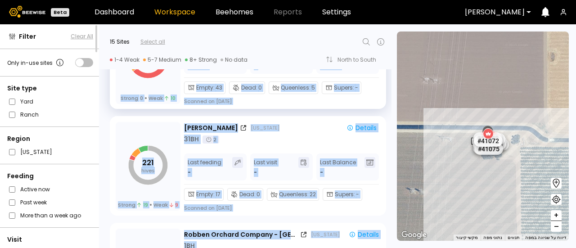
click at [380, 102] on div "66 hives Strong 0 Weak 10 E&H Farms - [GEOGRAPHIC_DATA] [US_STATE] Details 12 B…" at bounding box center [248, 58] width 276 height 99
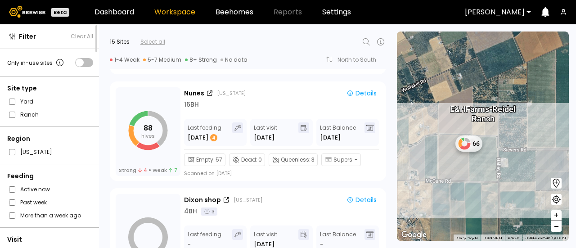
scroll to position [636, 0]
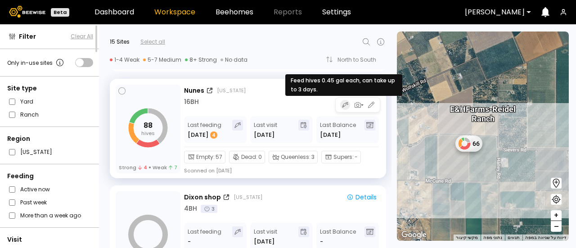
click at [342, 104] on icon "button" at bounding box center [345, 104] width 6 height 7
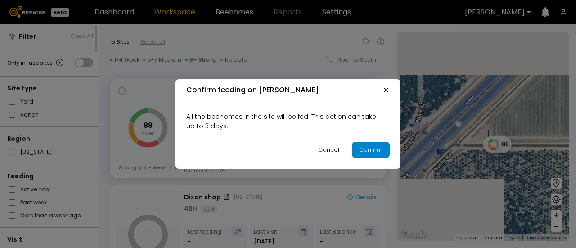
click at [365, 149] on div "Confirm" at bounding box center [370, 149] width 23 height 9
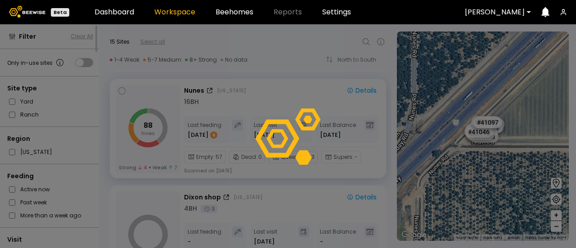
click at [390, 145] on div at bounding box center [288, 136] width 576 height 224
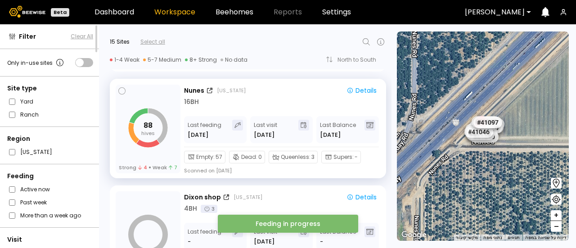
click at [389, 151] on div "88 hives Strong 4 Weak 7 [PERSON_NAME] [US_STATE] Details 16 BH Last feeding [D…" at bounding box center [245, 126] width 293 height 107
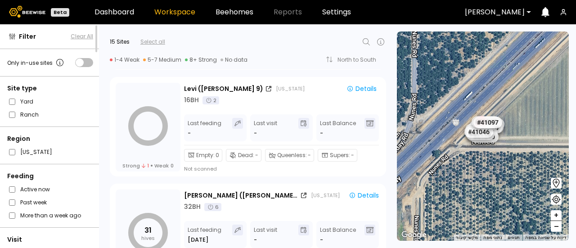
scroll to position [1059, 0]
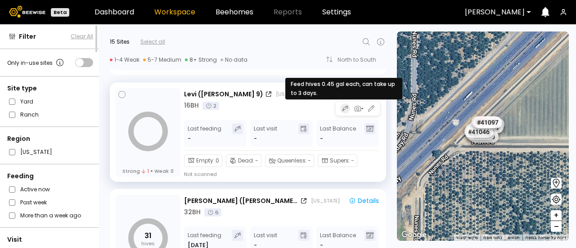
click at [342, 110] on icon "button" at bounding box center [343, 110] width 2 height 2
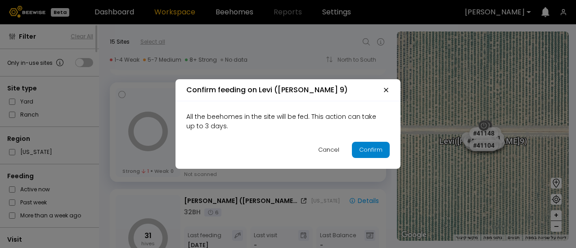
click at [358, 145] on button "Confirm" at bounding box center [371, 150] width 38 height 16
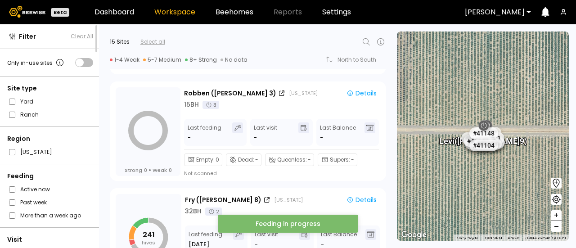
scroll to position [1388, 0]
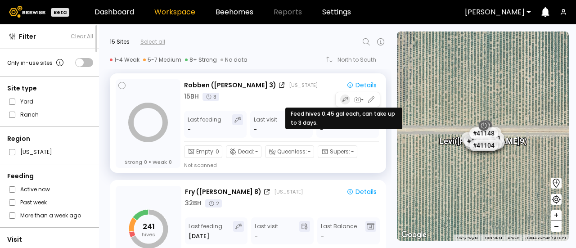
click at [344, 102] on icon "button" at bounding box center [345, 99] width 6 height 7
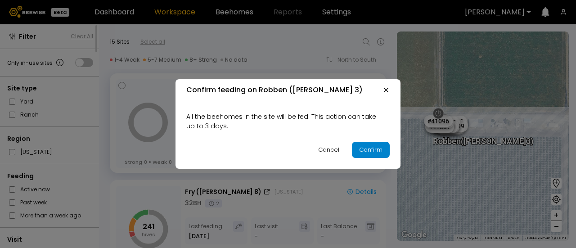
click at [364, 146] on div "Confirm" at bounding box center [370, 149] width 23 height 9
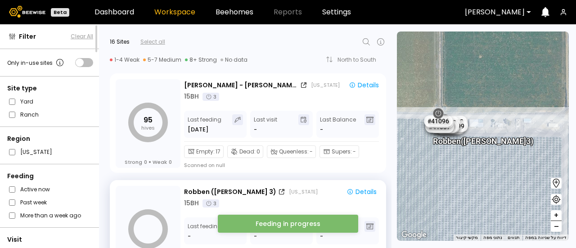
drag, startPoint x: 392, startPoint y: 213, endPoint x: 389, endPoint y: 224, distance: 11.5
click at [389, 224] on div "Filter Clear All Only in-use sites Site type Yard Ranch Region [US_STATE] Feedi…" at bounding box center [288, 136] width 576 height 224
click at [389, 224] on div "Strong 0 Weak 0 Robben ([PERSON_NAME] 3) [US_STATE] Details 15 BH 3 Last feedin…" at bounding box center [245, 228] width 293 height 107
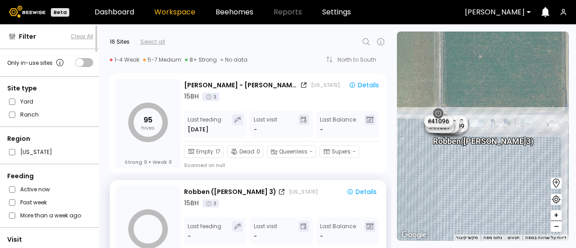
drag, startPoint x: 389, startPoint y: 224, endPoint x: 388, endPoint y: 238, distance: 14.0
click at [388, 238] on div "Strong 0 Weak 0 Robben ([PERSON_NAME] 3) [US_STATE] Details 15 BH 3 Last feedin…" at bounding box center [245, 228] width 293 height 107
click at [392, 238] on div "← הזזה שמאלה → הזזה ימינה ↑ הזזה למעלה ↓ הזזה למטה + התקרבות - התרחקות Home הזז…" at bounding box center [484, 136] width 185 height 224
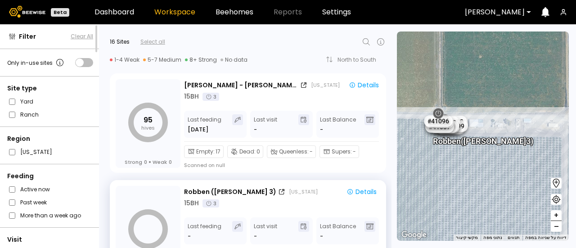
click at [392, 238] on div "← הזזה שמאלה → הזזה ימינה ↑ הזזה למעלה ↓ הזזה למטה + התקרבות - התרחקות Home הזז…" at bounding box center [484, 136] width 185 height 224
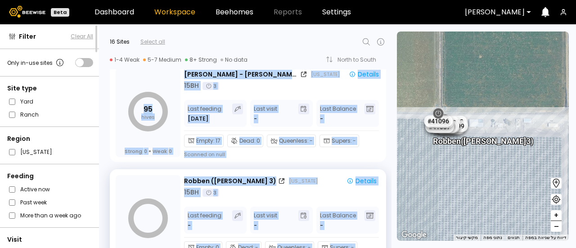
drag, startPoint x: 392, startPoint y: 225, endPoint x: 389, endPoint y: 243, distance: 18.2
click at [389, 243] on div "Filter Clear All Only in-use sites Site type Yard Ranch Region [US_STATE] Feedi…" at bounding box center [288, 136] width 576 height 224
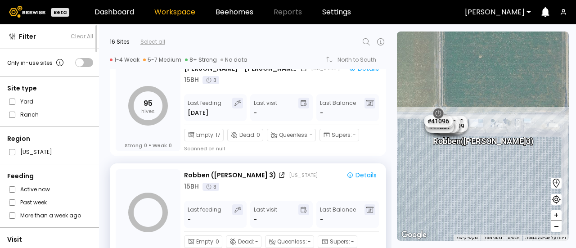
click at [389, 243] on div "31 hives Strong 0 Weak 0 [PERSON_NAME] ([GEOGRAPHIC_DATA] 7) [US_STATE] Details…" at bounding box center [245, 158] width 293 height 179
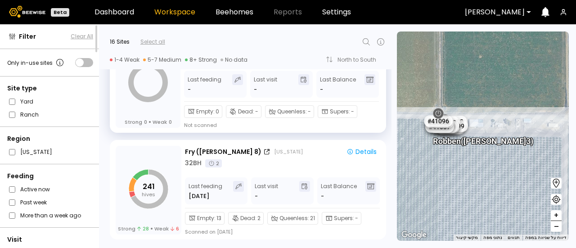
click at [388, 192] on div "241 hives Strong 28 Weak 6 [PERSON_NAME] ([PERSON_NAME] 8) [US_STATE] Details 3…" at bounding box center [245, 188] width 293 height 107
